Goal: Register for event/course

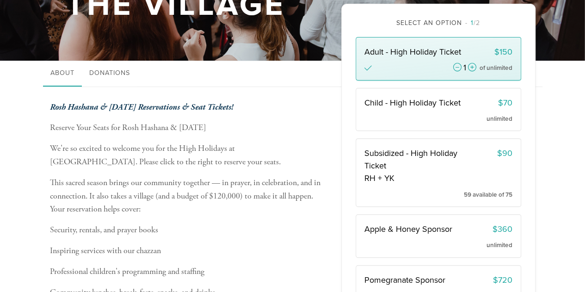
scroll to position [92, 0]
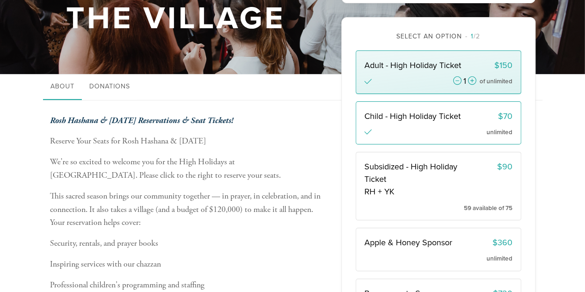
click at [396, 122] on div "Child - High Holiday Ticket" at bounding box center [414, 116] width 100 height 12
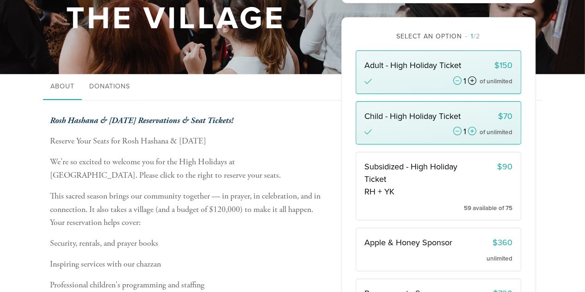
click at [467, 85] on icon at bounding box center [471, 81] width 8 height 8
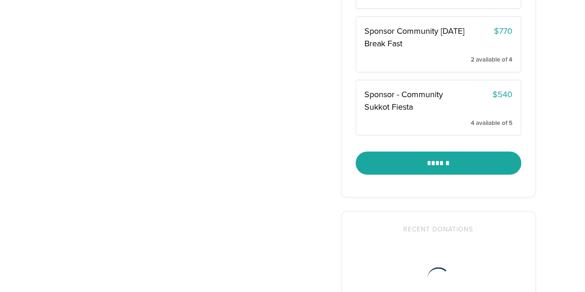
scroll to position [350, 0]
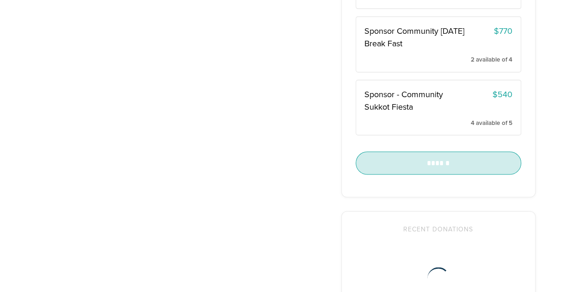
click at [458, 162] on input "******" at bounding box center [437, 162] width 165 height 23
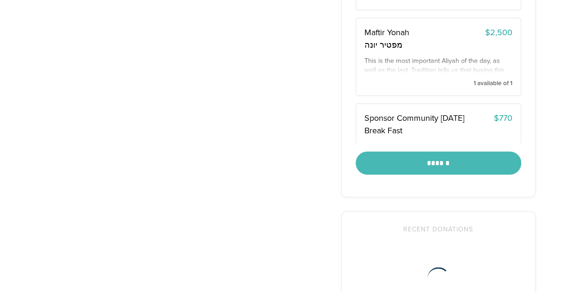
scroll to position [119, 0]
